Goal: Information Seeking & Learning: Learn about a topic

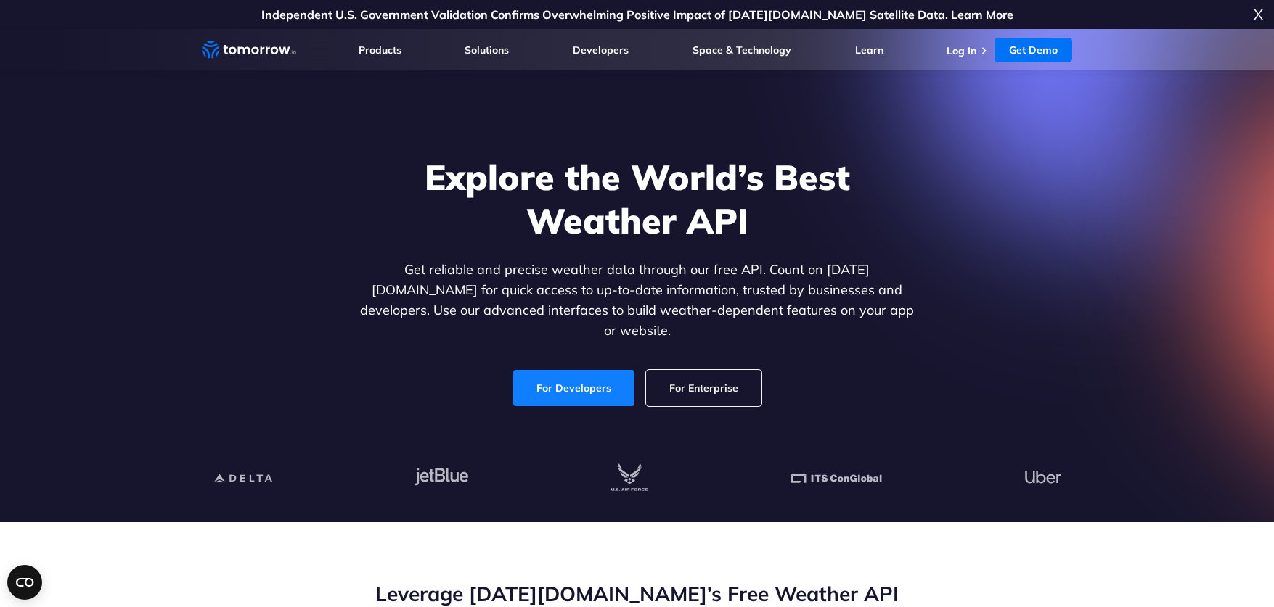
click at [565, 373] on link "For Developers" at bounding box center [573, 388] width 121 height 36
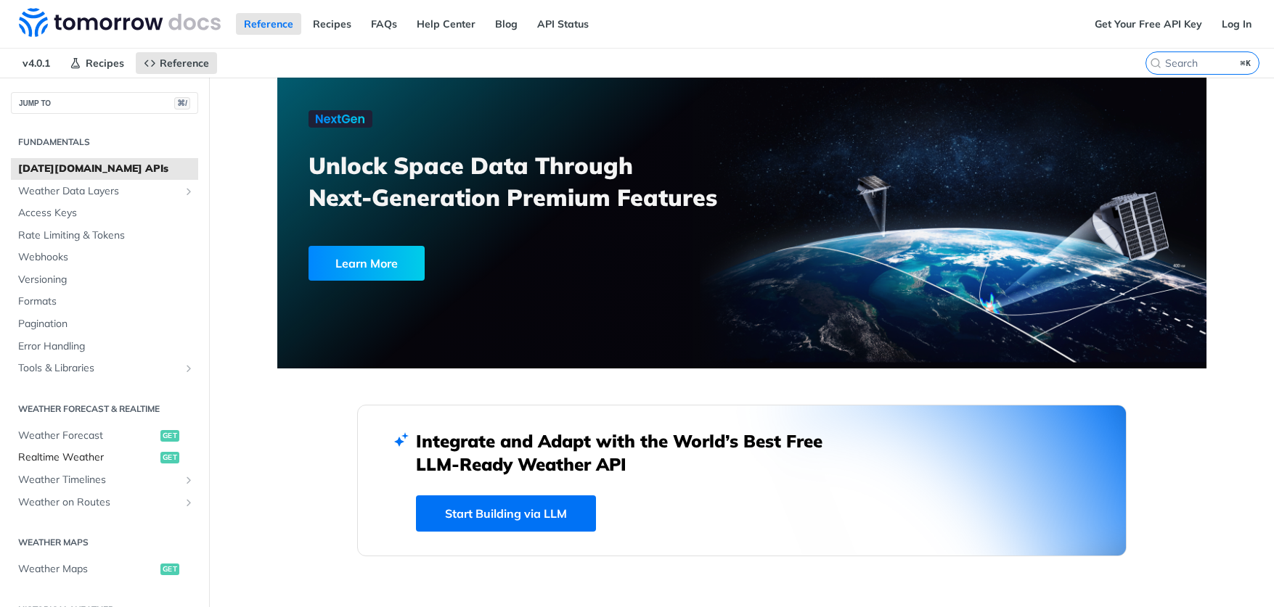
click at [86, 451] on span "Realtime Weather" at bounding box center [87, 458] width 139 height 15
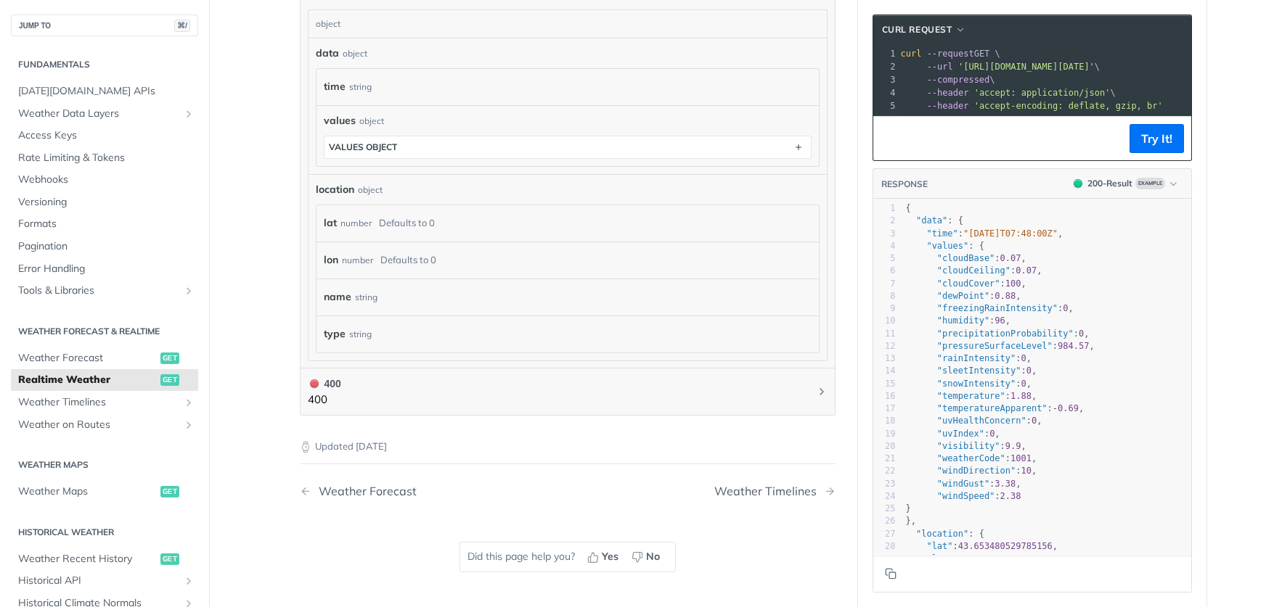
scroll to position [3, 0]
click at [93, 355] on span "Weather Forecast" at bounding box center [87, 358] width 139 height 15
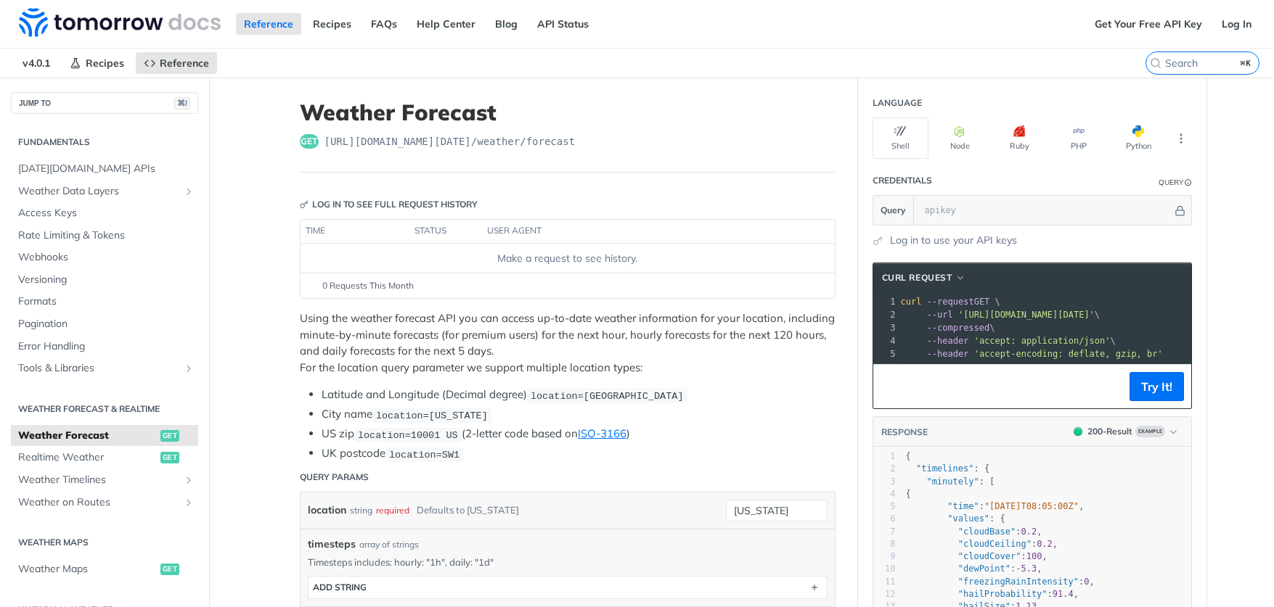
scroll to position [-1, 0]
click at [119, 230] on span "Rate Limiting & Tokens" at bounding box center [106, 236] width 176 height 15
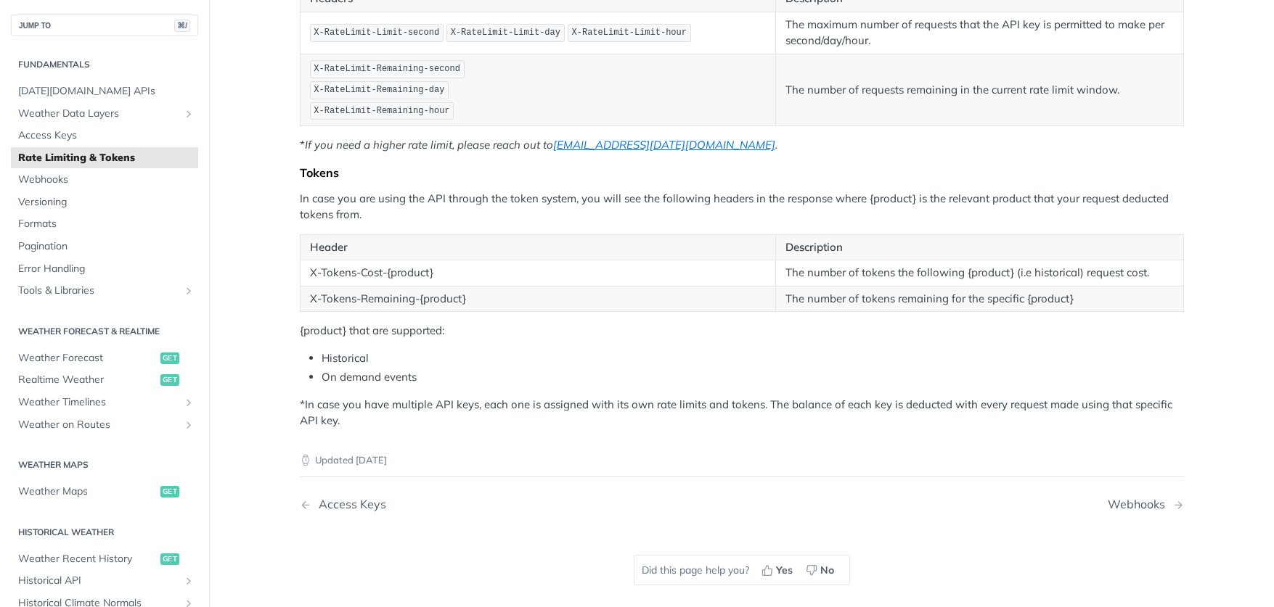
scroll to position [312, 0]
click at [1125, 496] on div "Webhooks" at bounding box center [1139, 503] width 65 height 14
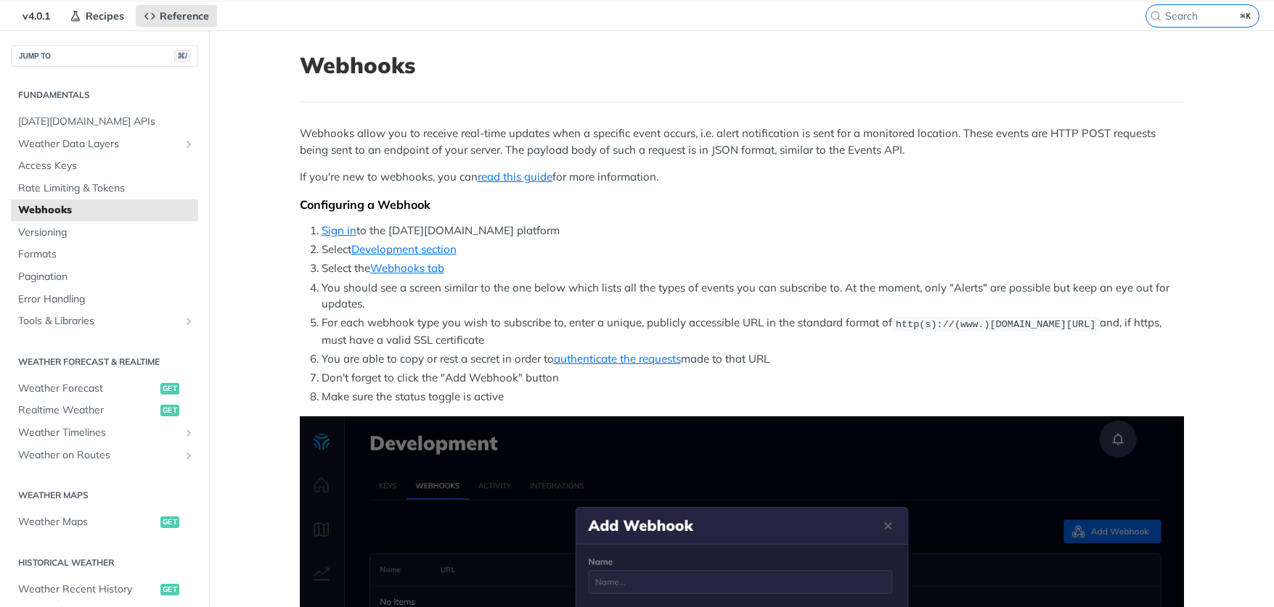
scroll to position [39, 0]
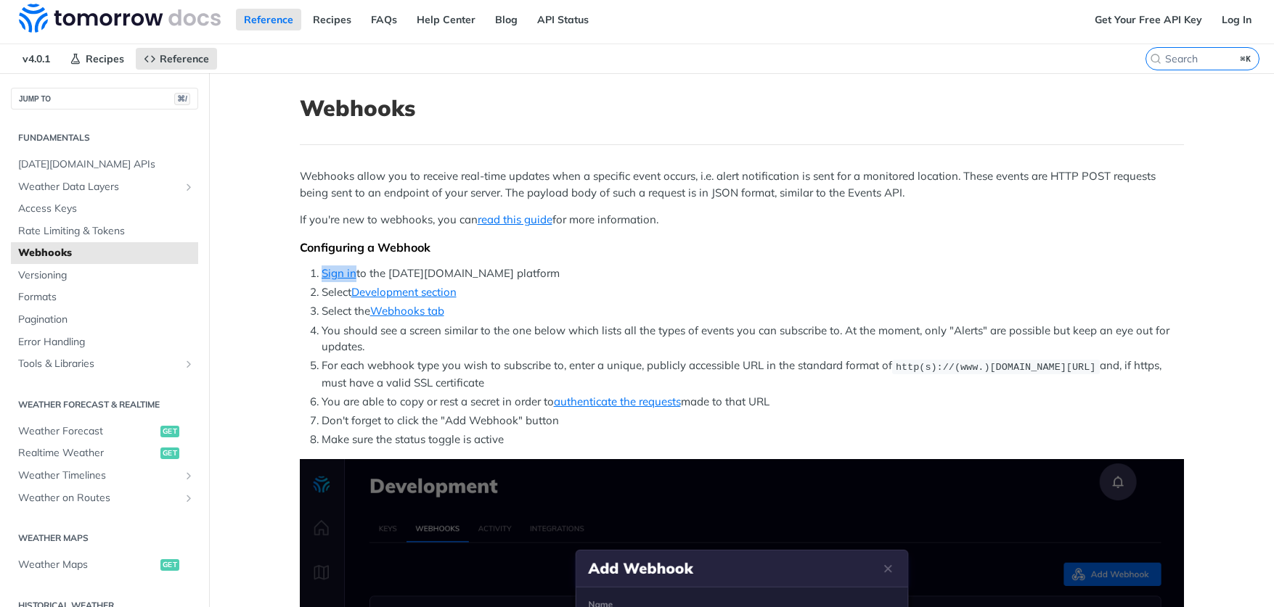
scroll to position [0, 0]
